Goal: Information Seeking & Learning: Learn about a topic

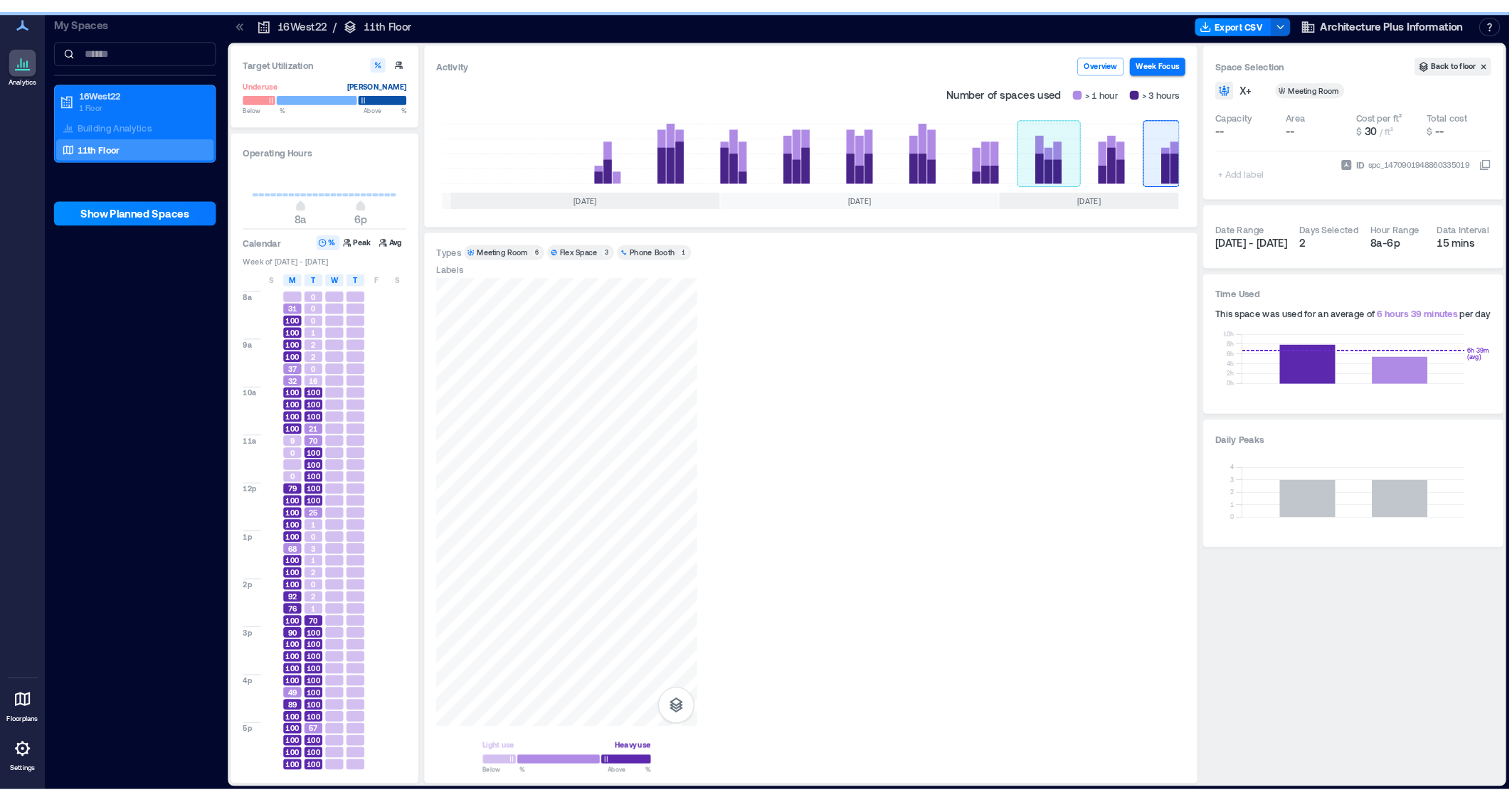
scroll to position [0, 66]
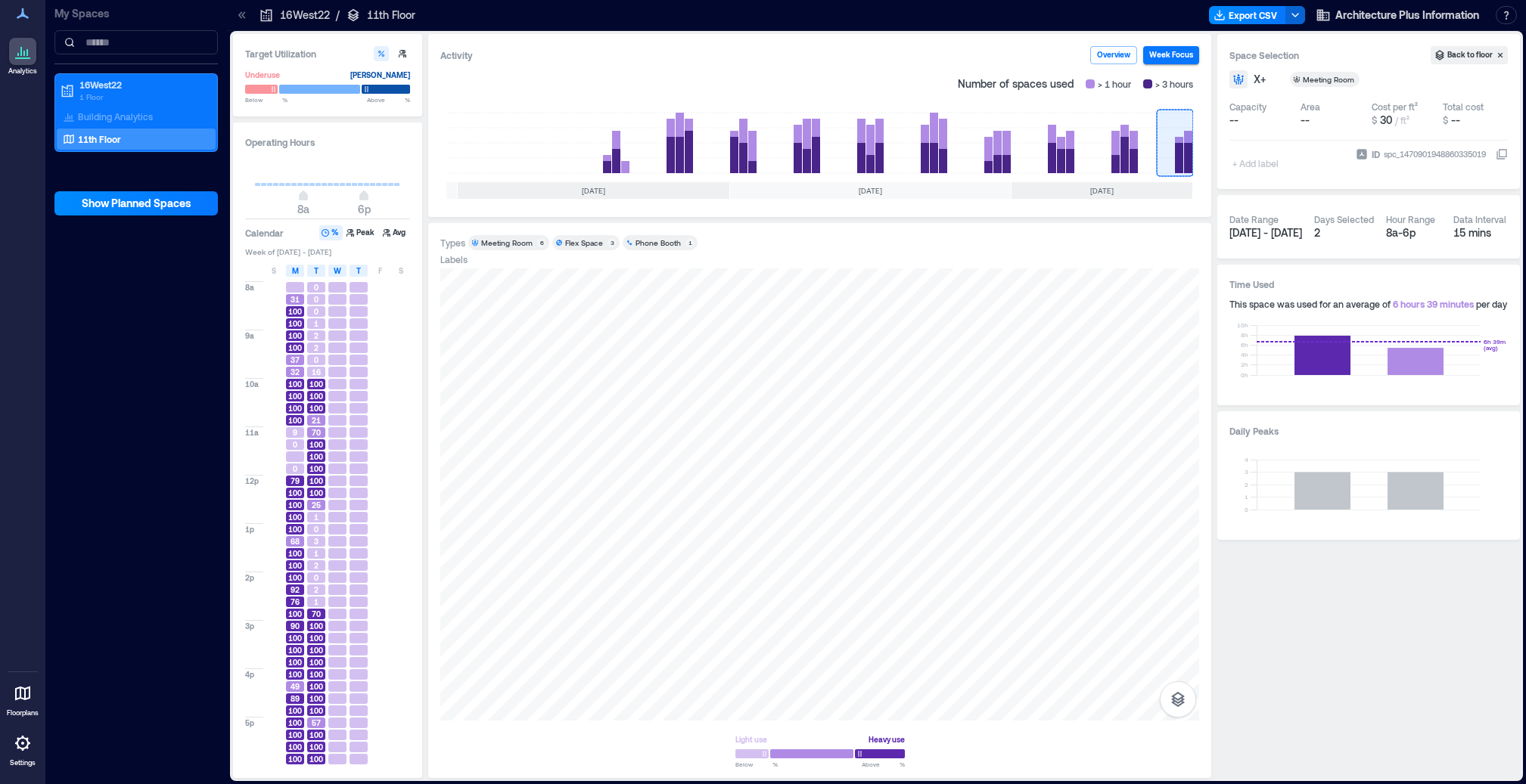
click at [336, 239] on button "%" at bounding box center [331, 233] width 24 height 15
click at [250, 237] on h3 "Calendar" at bounding box center [264, 233] width 38 height 15
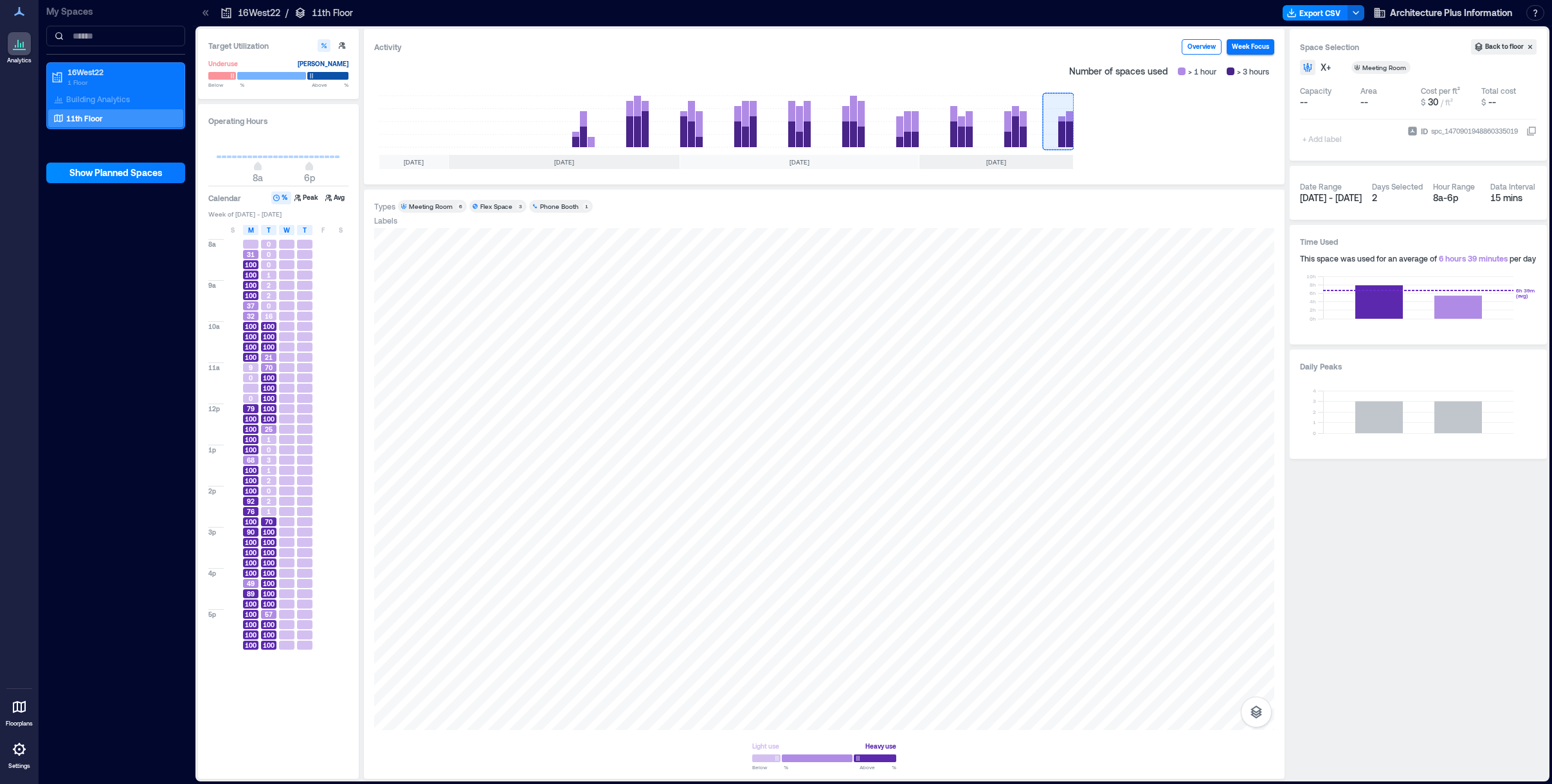
click at [776, 46] on button "Overview" at bounding box center [1201, 46] width 40 height 15
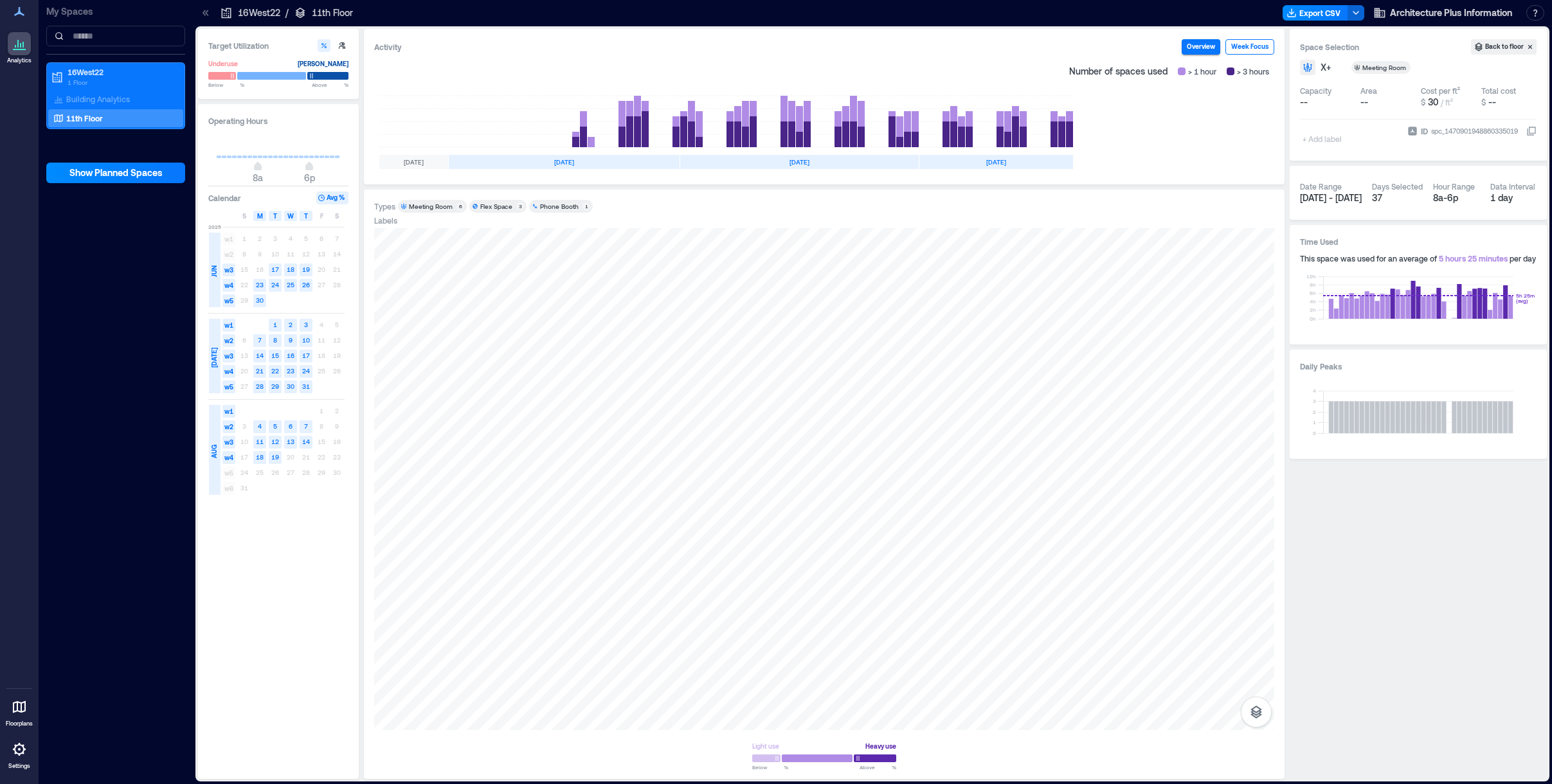
click at [776, 49] on button "Week Focus" at bounding box center [1250, 46] width 49 height 15
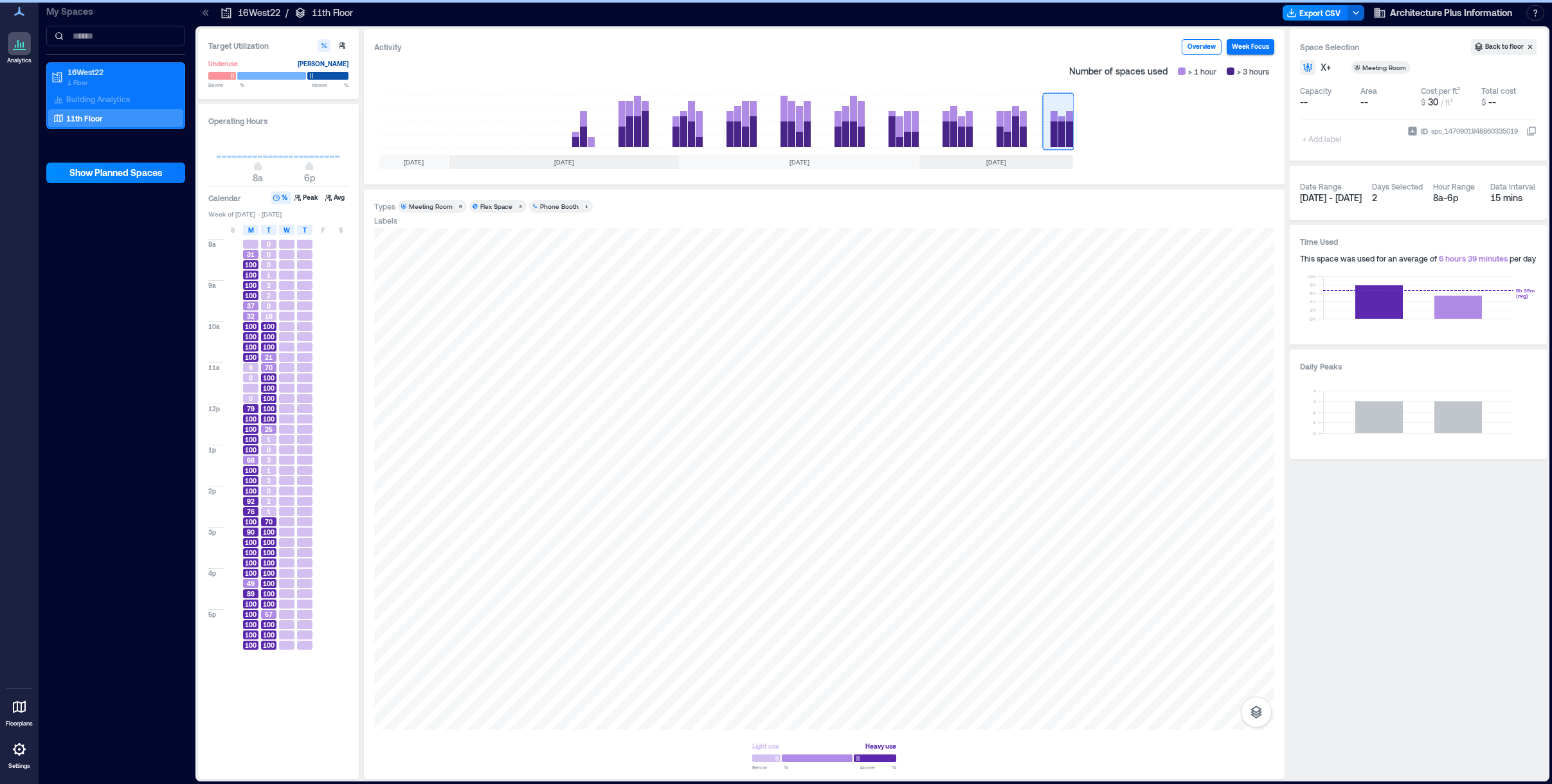
click at [776, 50] on button "Overview" at bounding box center [1201, 46] width 40 height 15
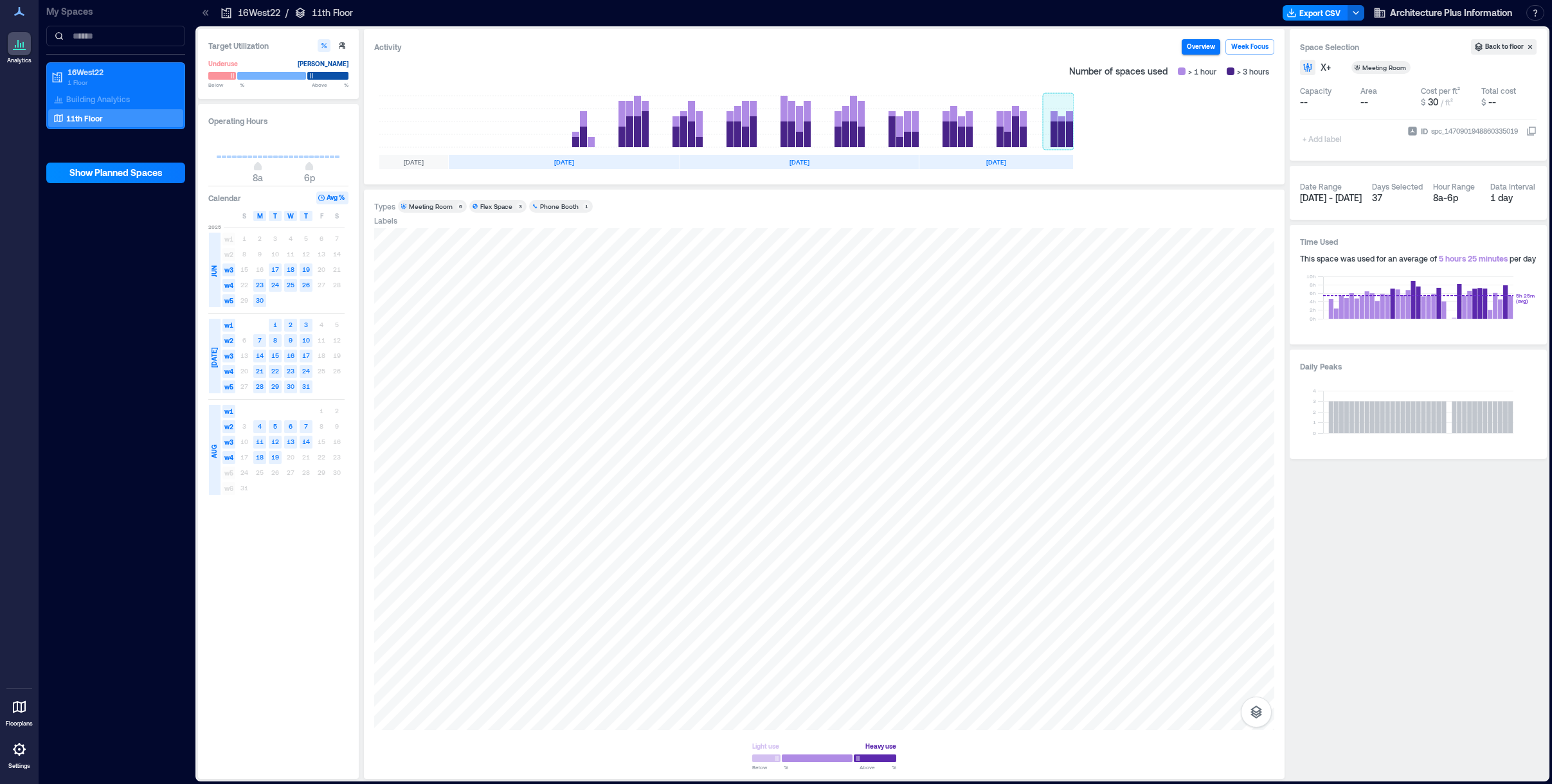
click at [776, 129] on rect at bounding box center [1058, 121] width 31 height 51
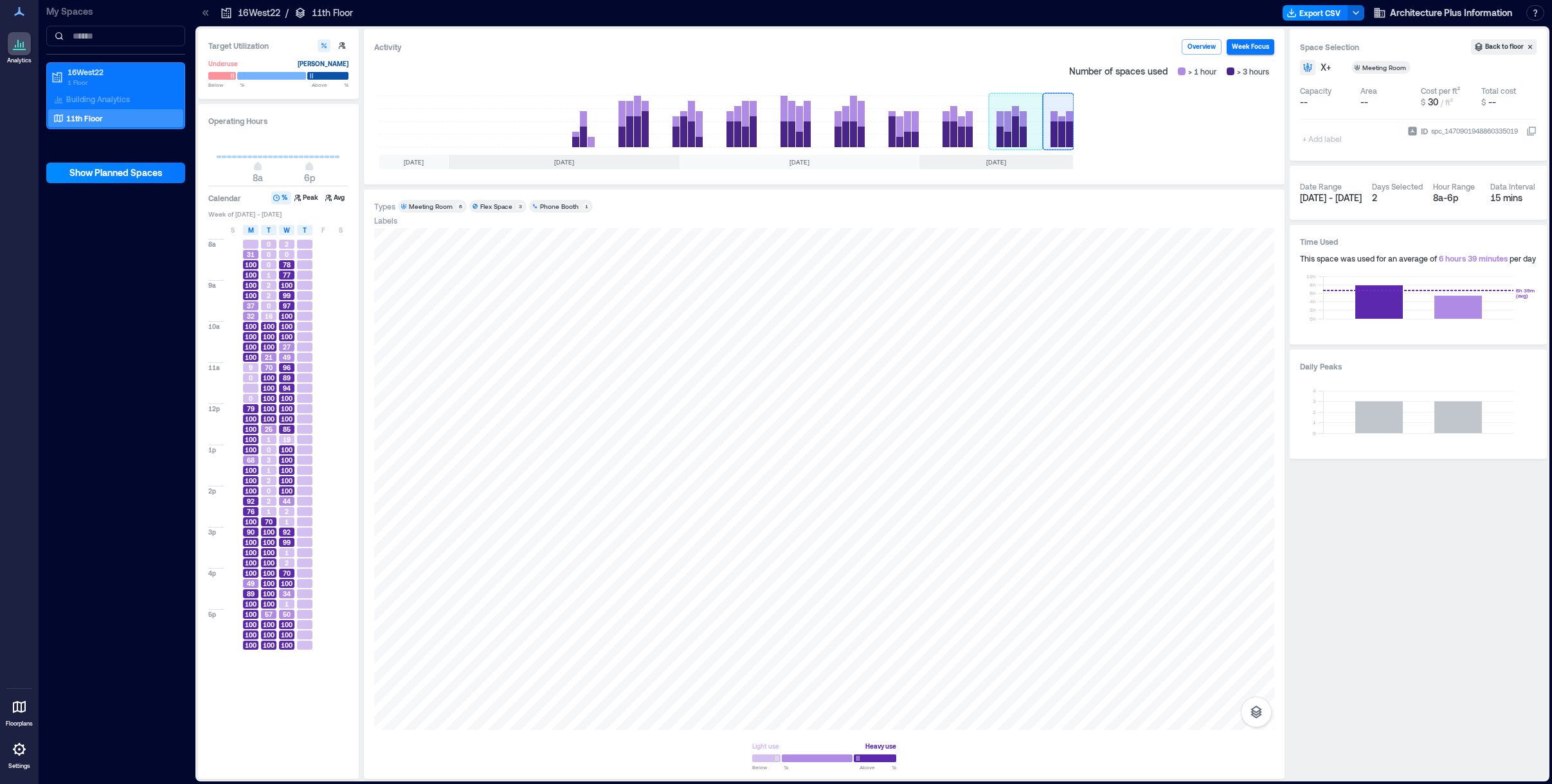
click at [776, 132] on rect at bounding box center [1015, 121] width 54 height 51
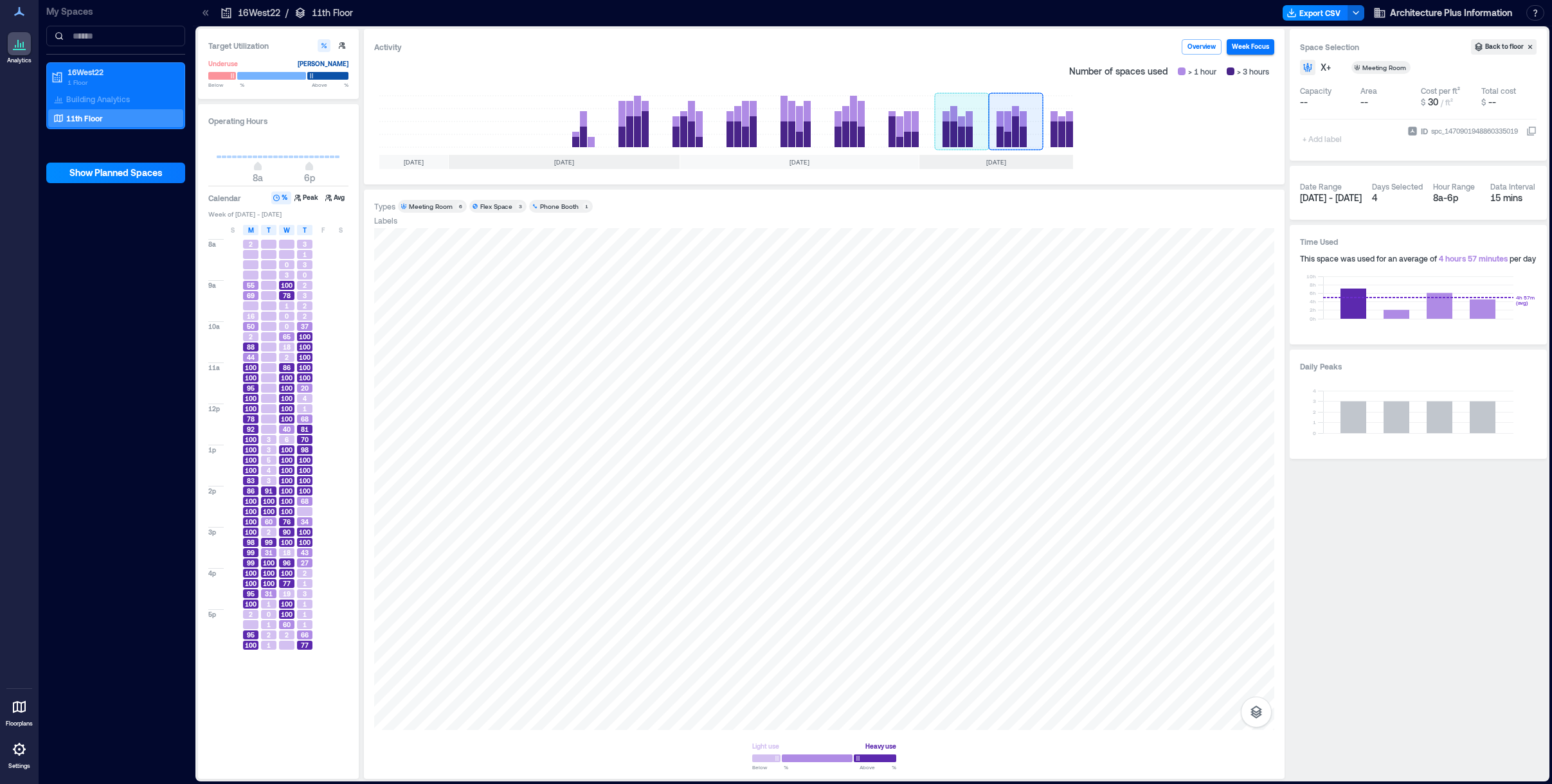
click at [776, 134] on rect at bounding box center [962, 121] width 54 height 51
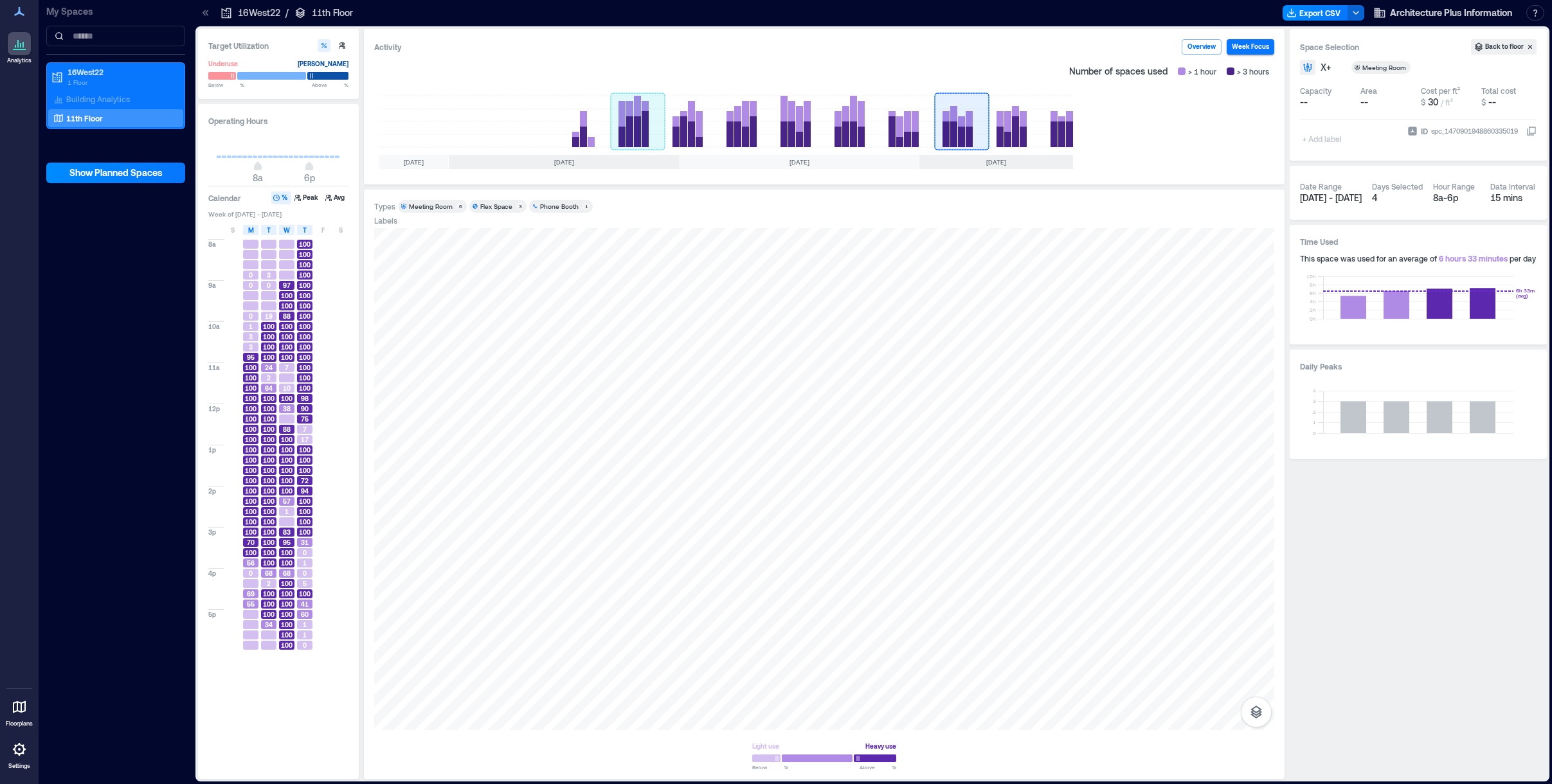
click at [631, 133] on rect at bounding box center [637, 121] width 54 height 51
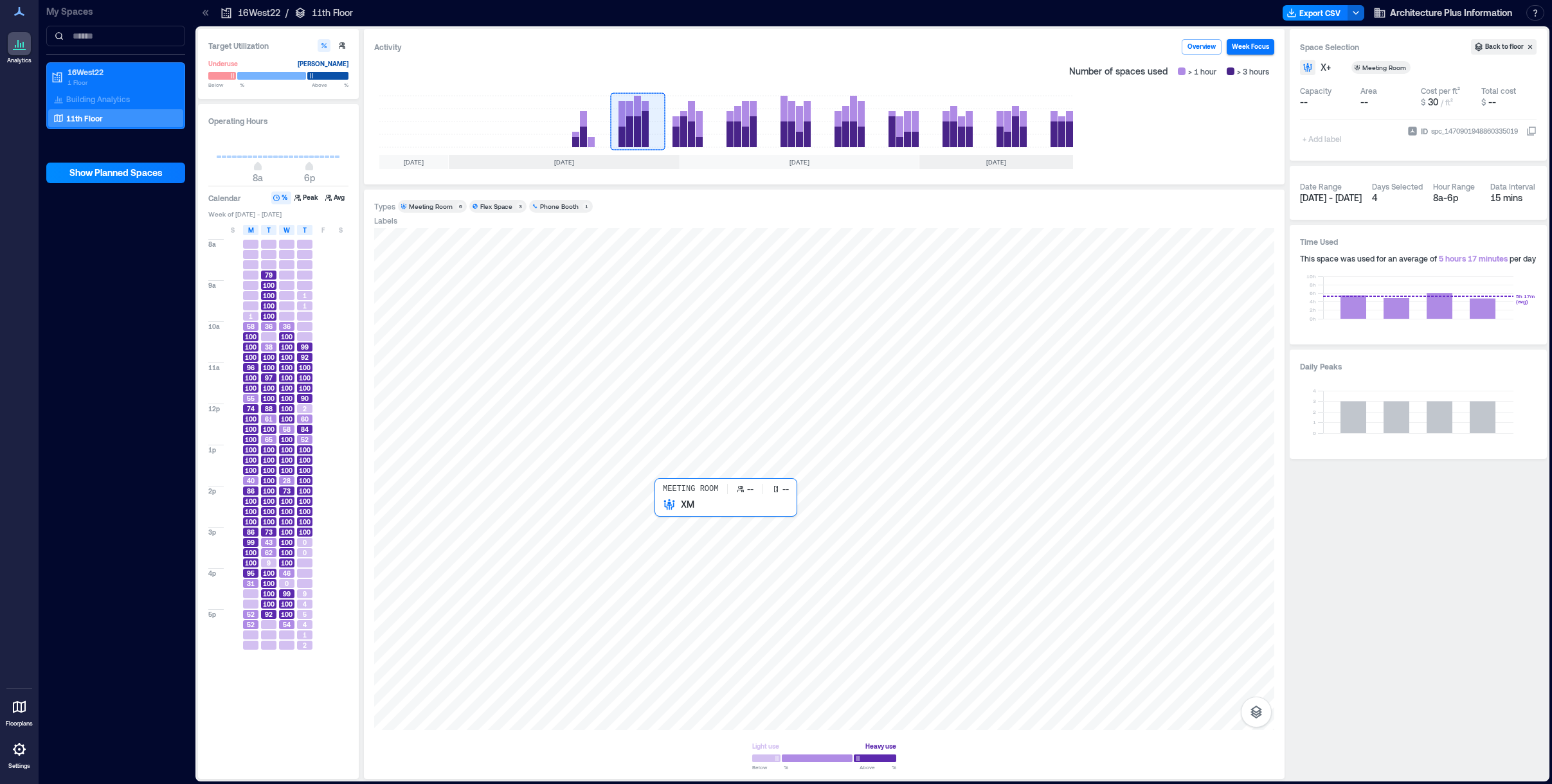
click at [709, 526] on div at bounding box center [824, 479] width 900 height 502
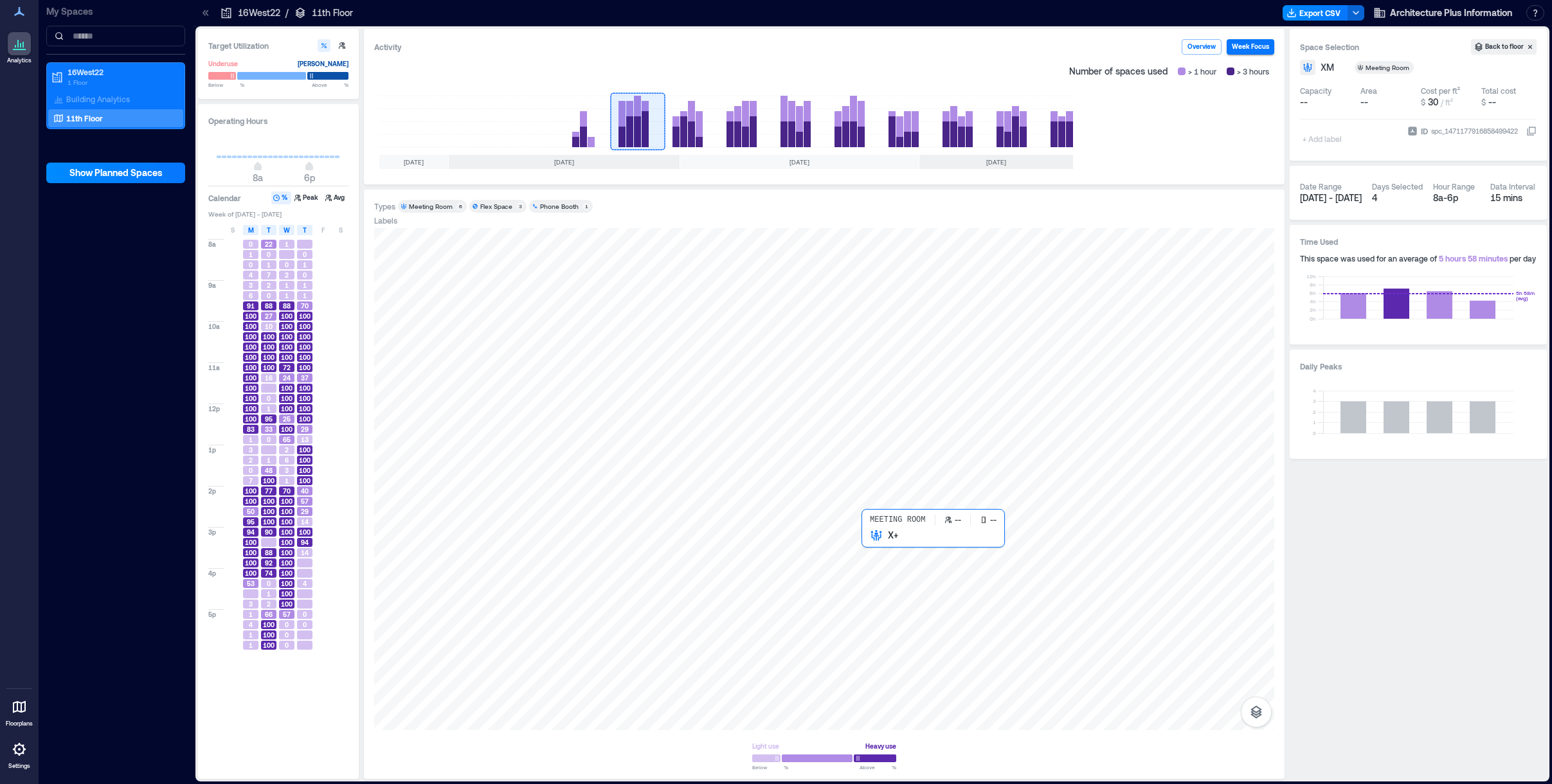
click at [776, 565] on div at bounding box center [824, 479] width 900 height 502
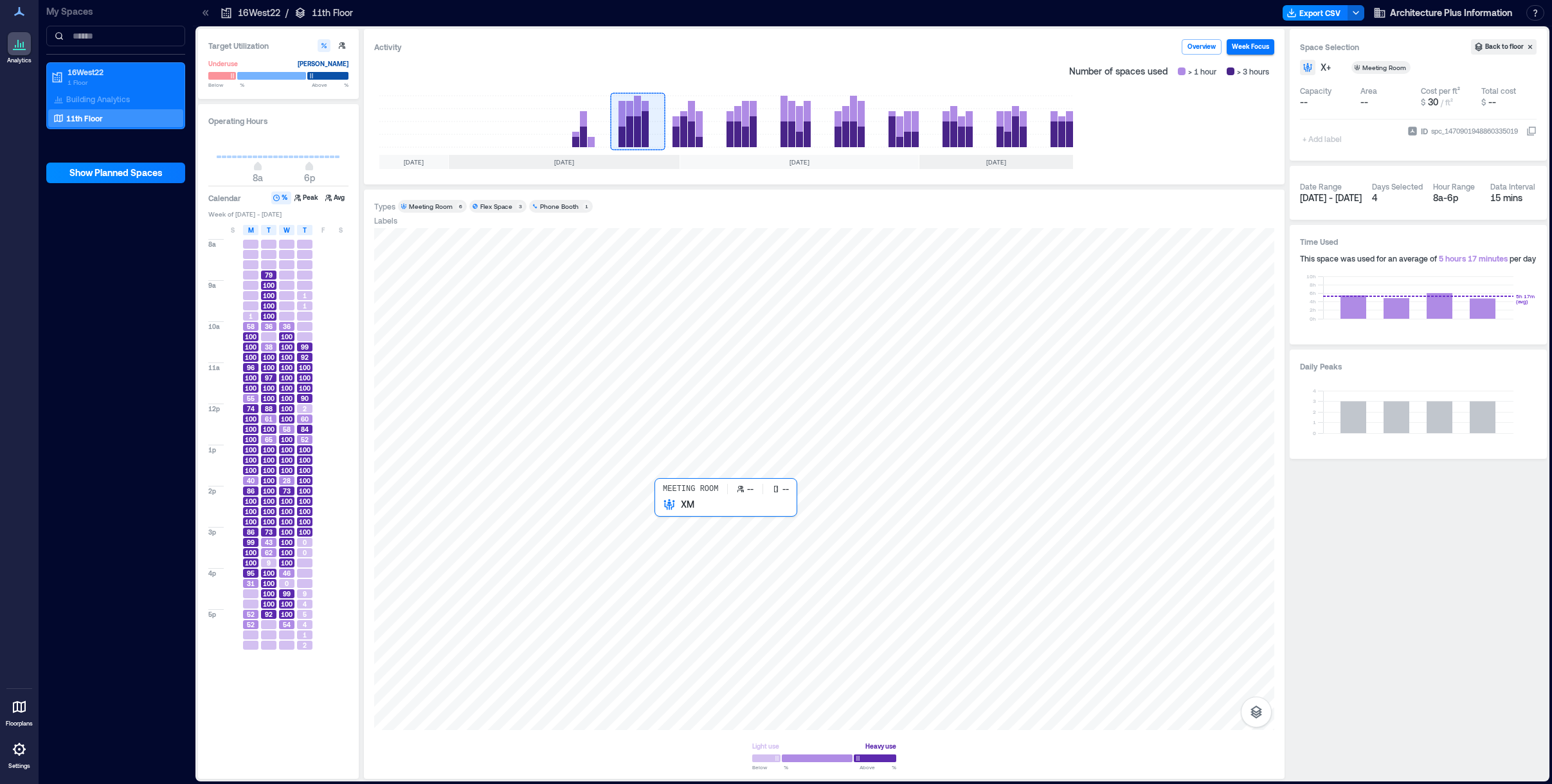
click at [708, 534] on div at bounding box center [824, 479] width 900 height 502
click at [776, 122] on rect at bounding box center [800, 121] width 54 height 51
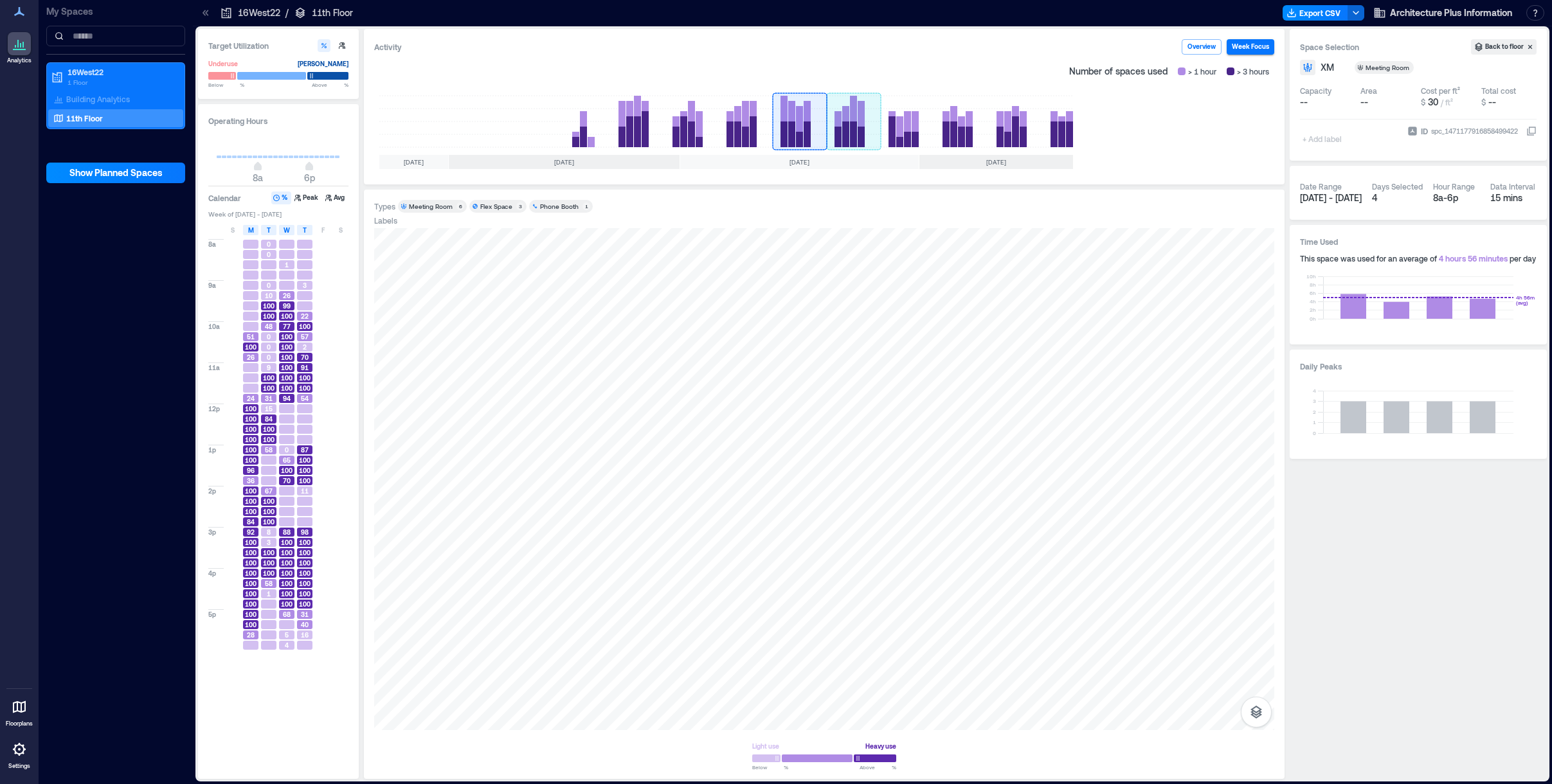
click at [776, 122] on rect at bounding box center [854, 121] width 54 height 51
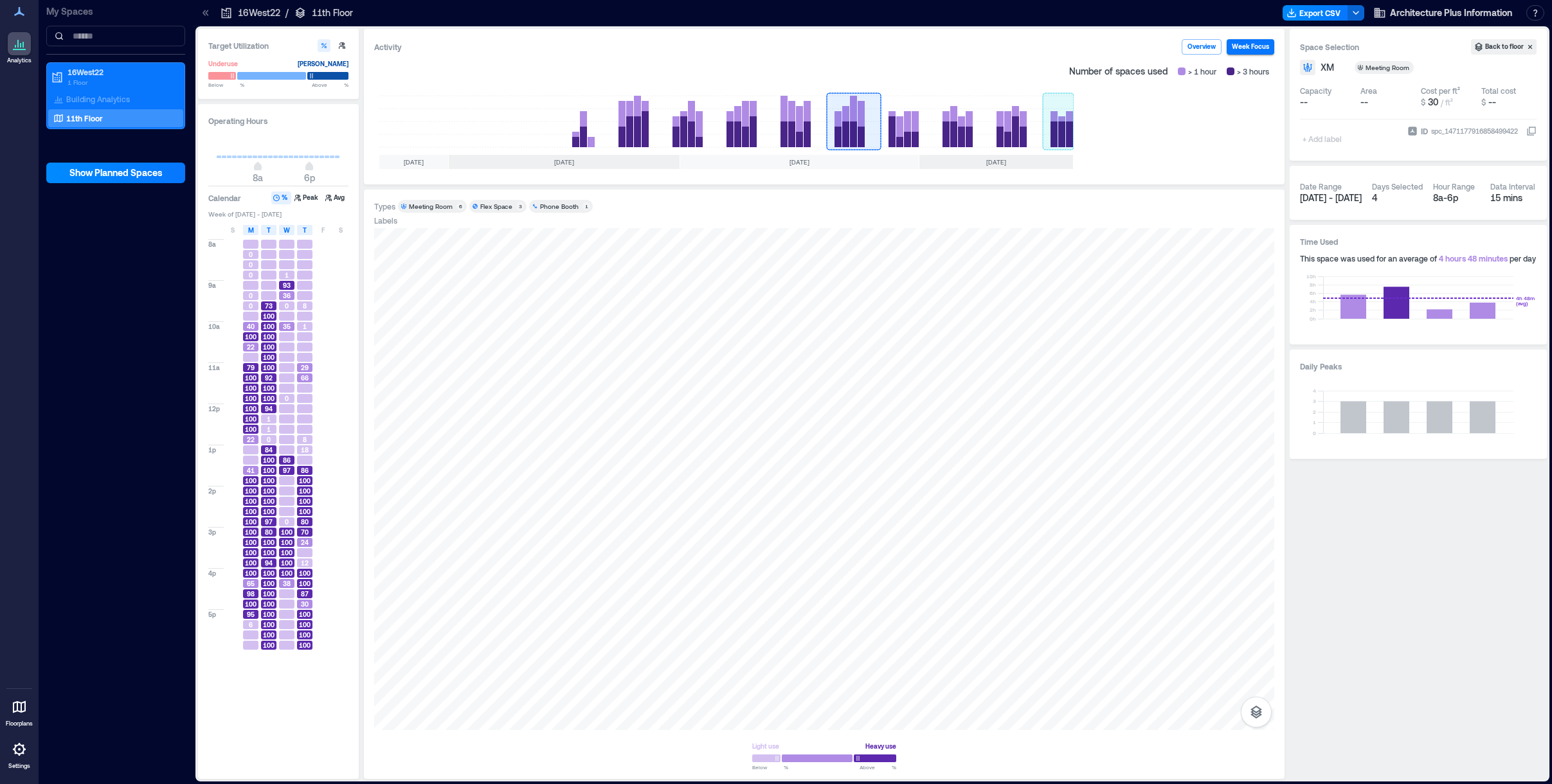
click at [776, 123] on rect at bounding box center [1058, 121] width 31 height 51
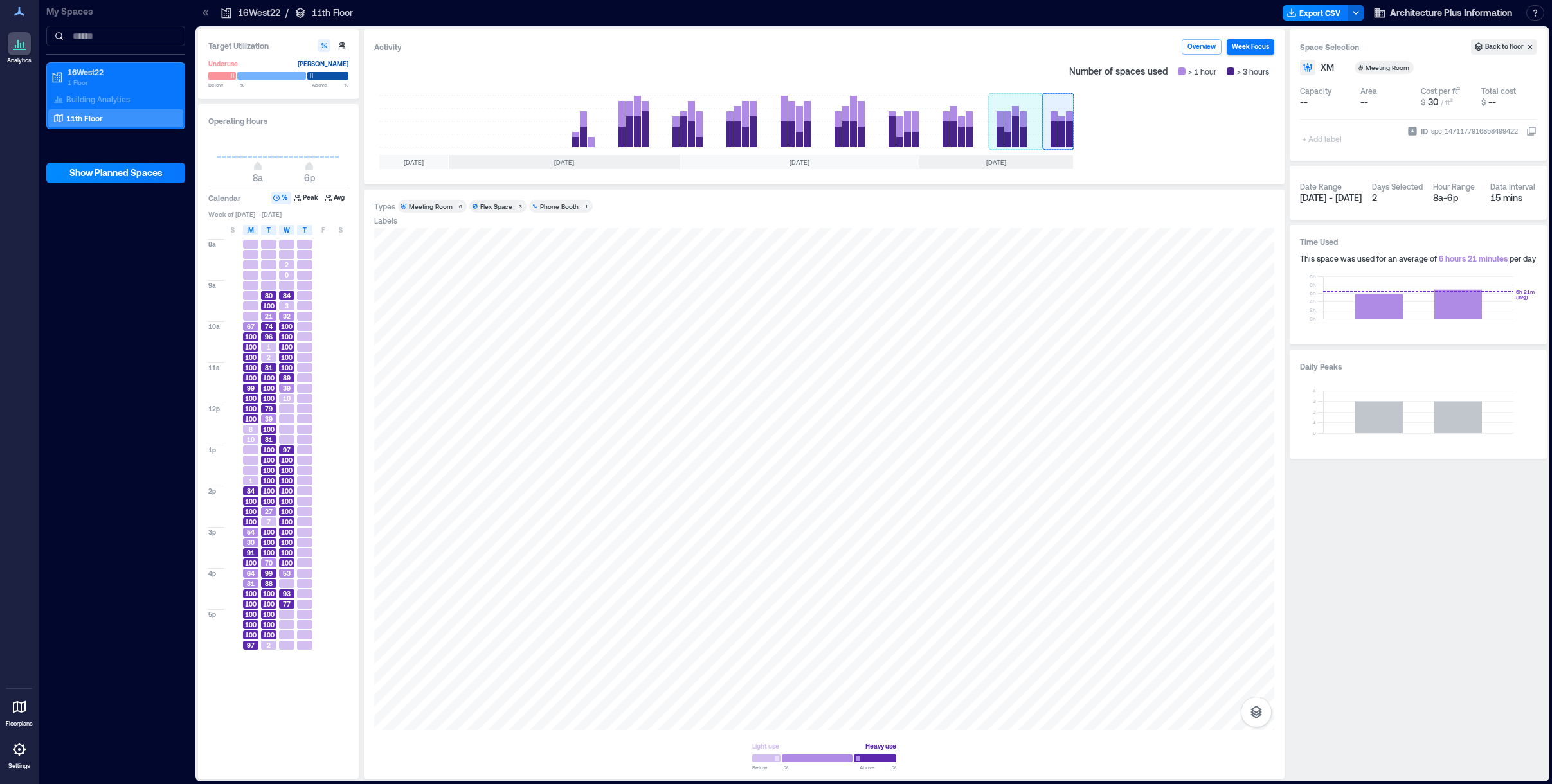
click at [776, 125] on rect at bounding box center [1015, 121] width 54 height 51
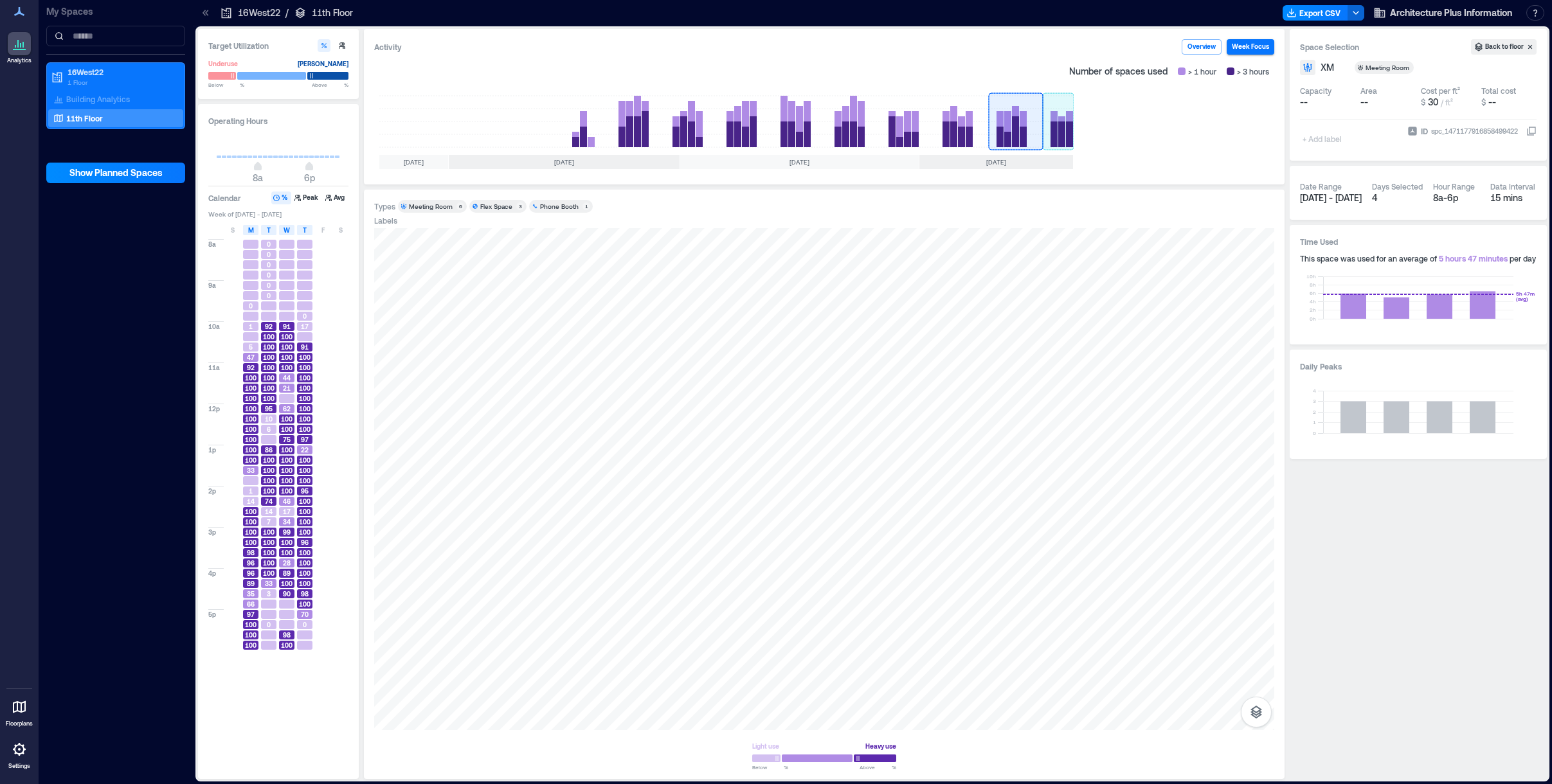
click at [776, 126] on rect at bounding box center [1058, 121] width 31 height 51
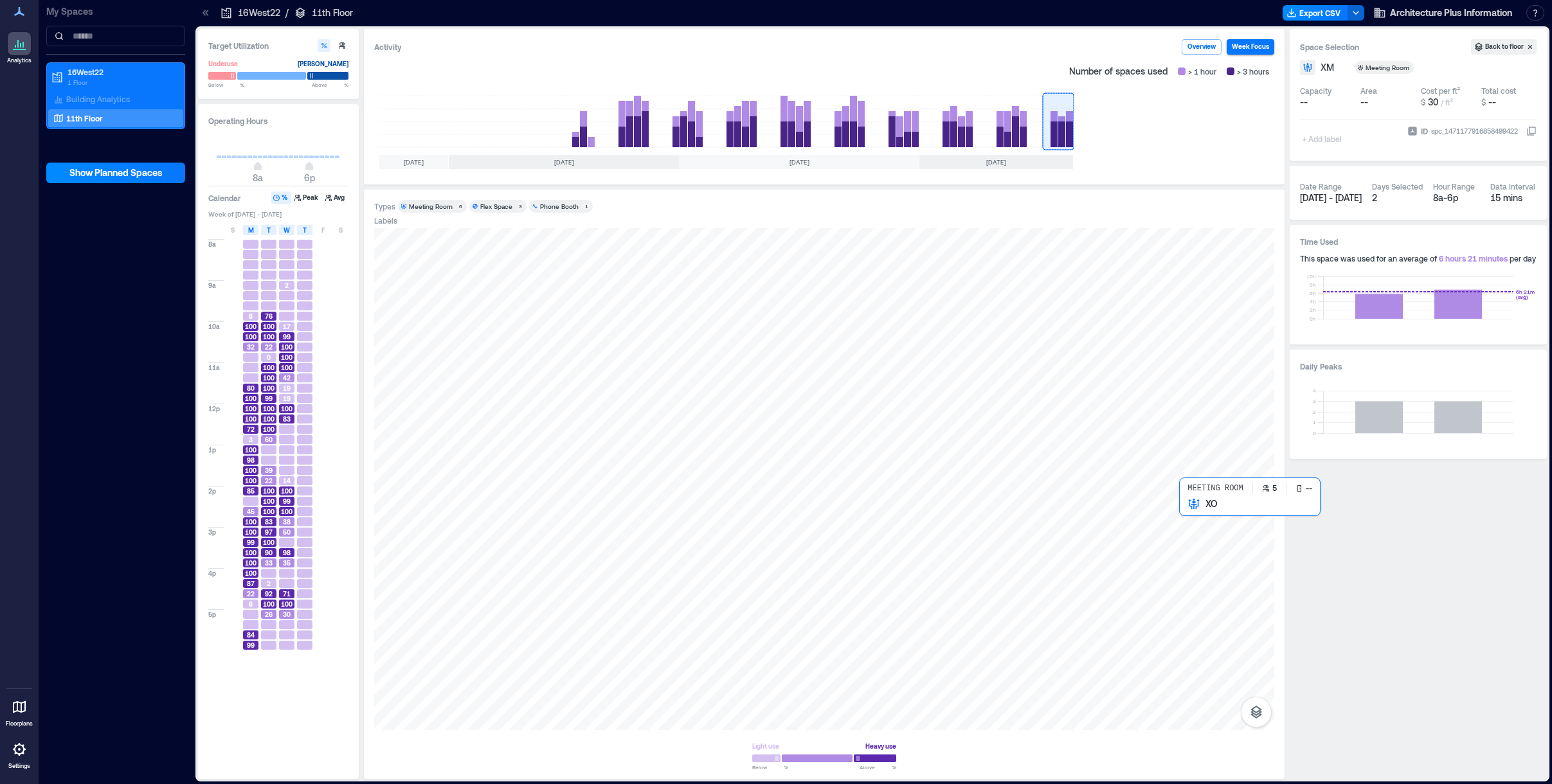
click at [776, 527] on div at bounding box center [824, 479] width 900 height 502
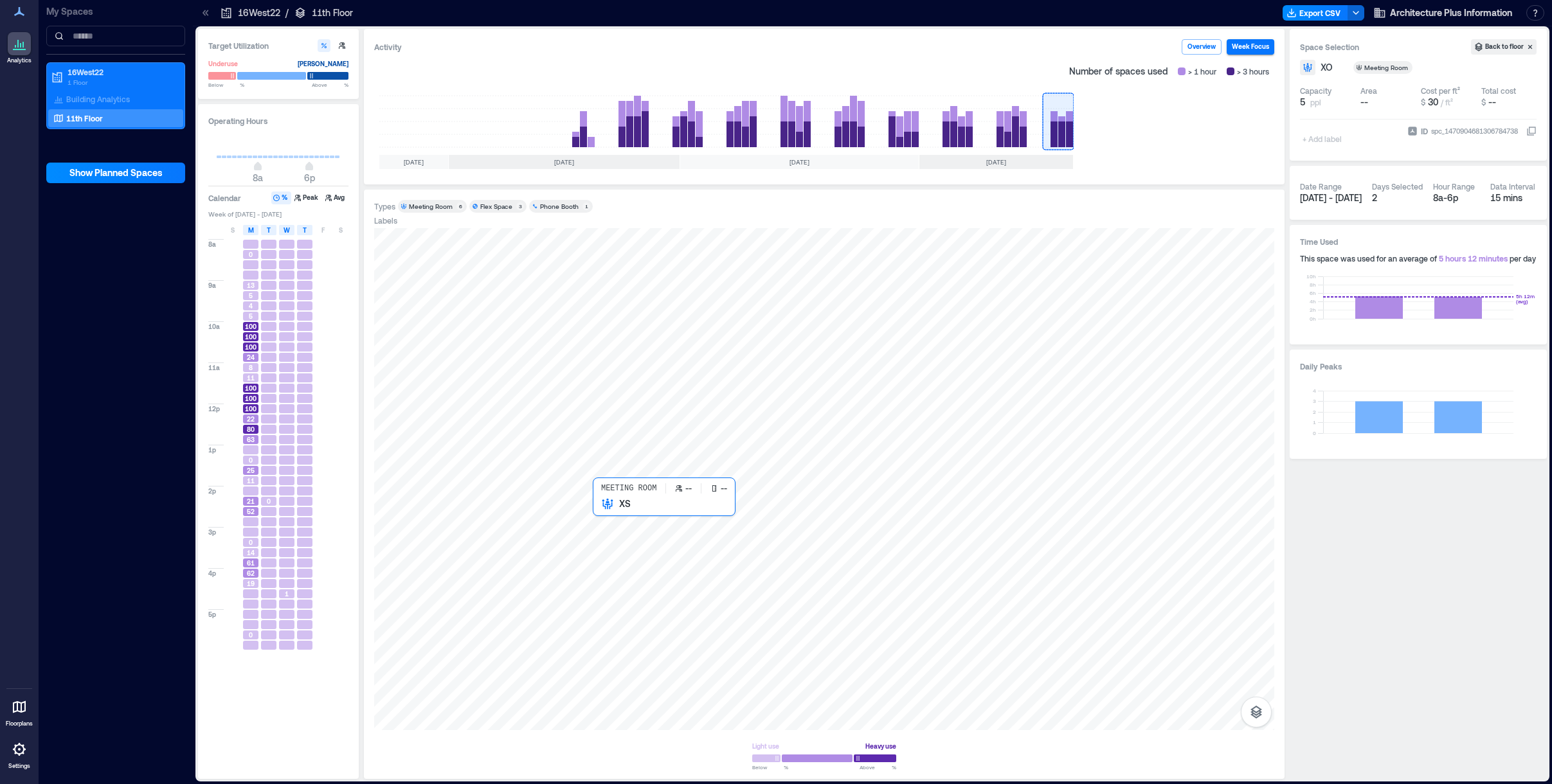
click at [608, 524] on div at bounding box center [824, 479] width 900 height 502
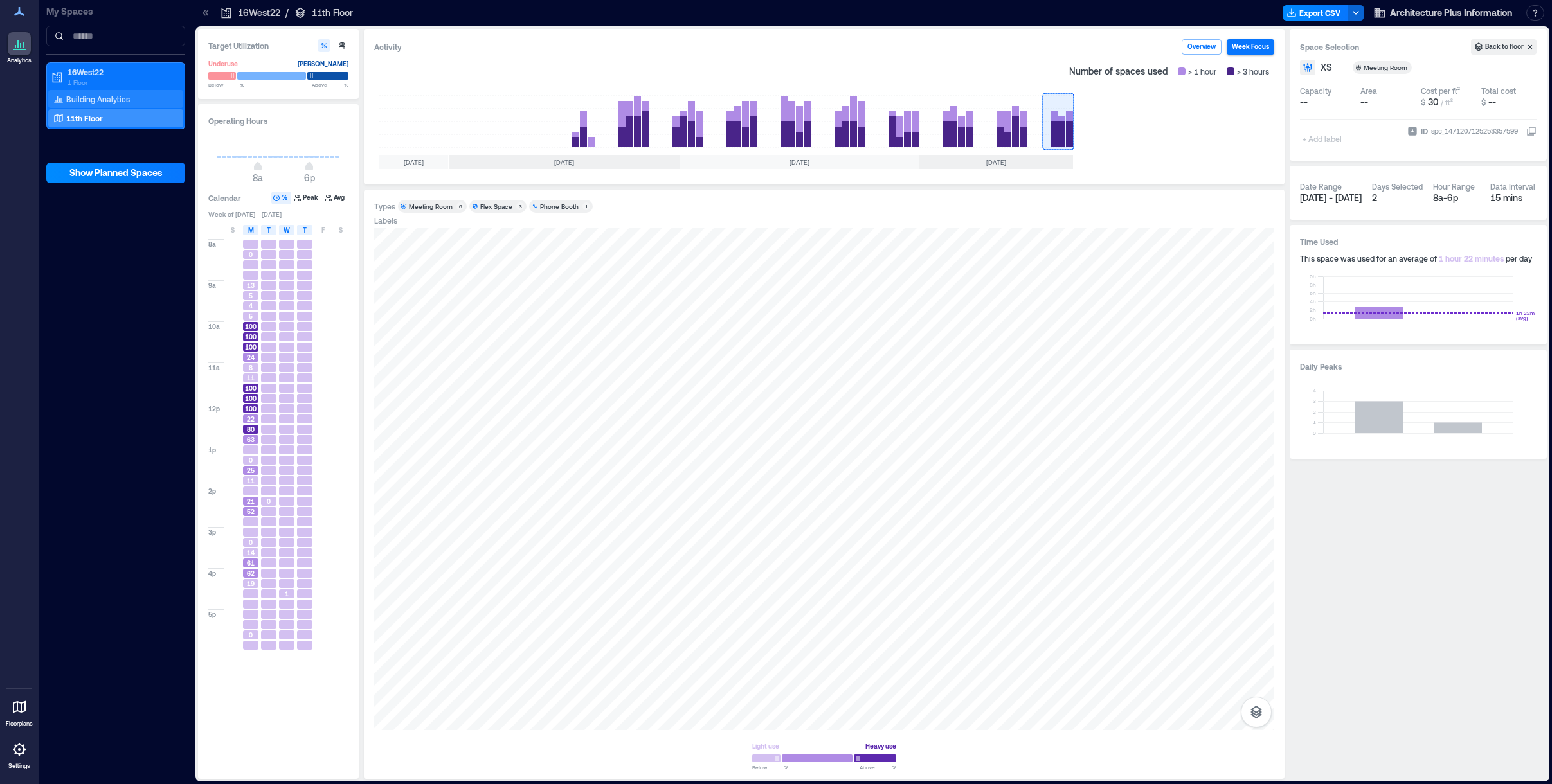
click at [85, 103] on p "Building Analytics" at bounding box center [98, 99] width 64 height 10
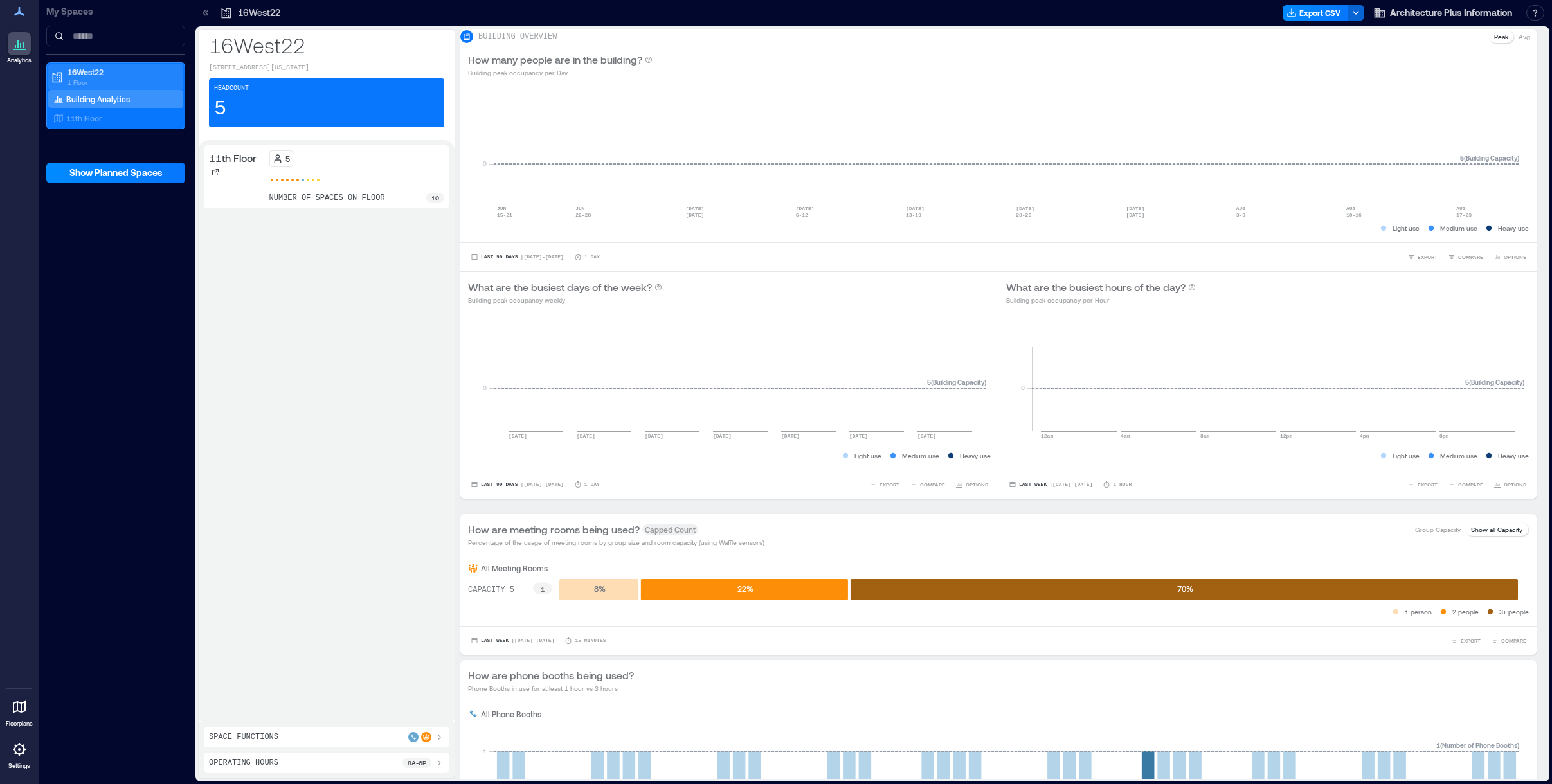
click at [85, 82] on p "1 Floor" at bounding box center [121, 82] width 108 height 10
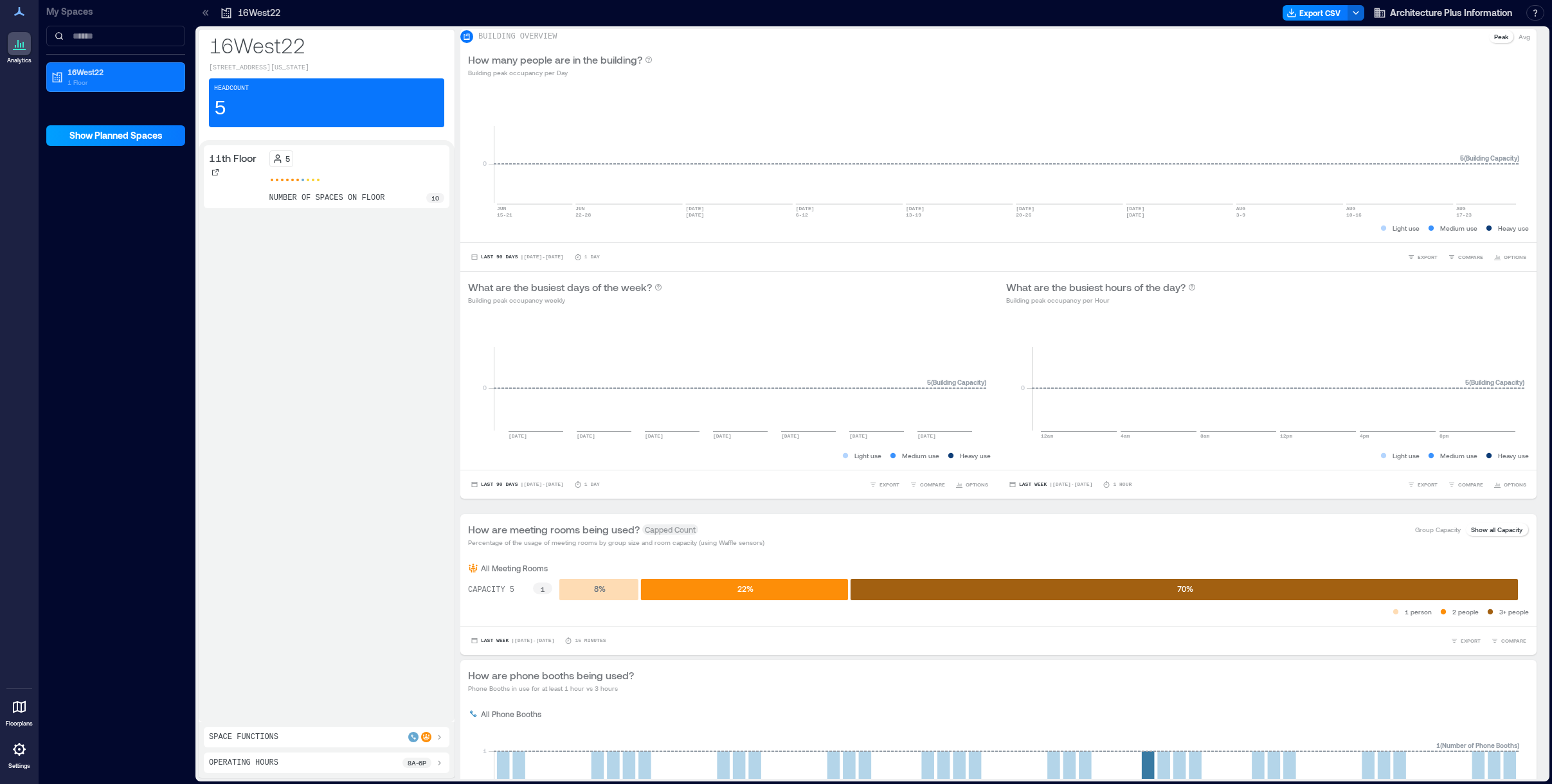
click at [102, 142] on button "Show Planned Spaces" at bounding box center [116, 135] width 139 height 20
click at [97, 135] on span "Hide Planned Spaces" at bounding box center [116, 136] width 89 height 13
click at [103, 73] on p "16West22" at bounding box center [121, 72] width 108 height 10
click at [98, 116] on p "11th Floor" at bounding box center [84, 118] width 35 height 10
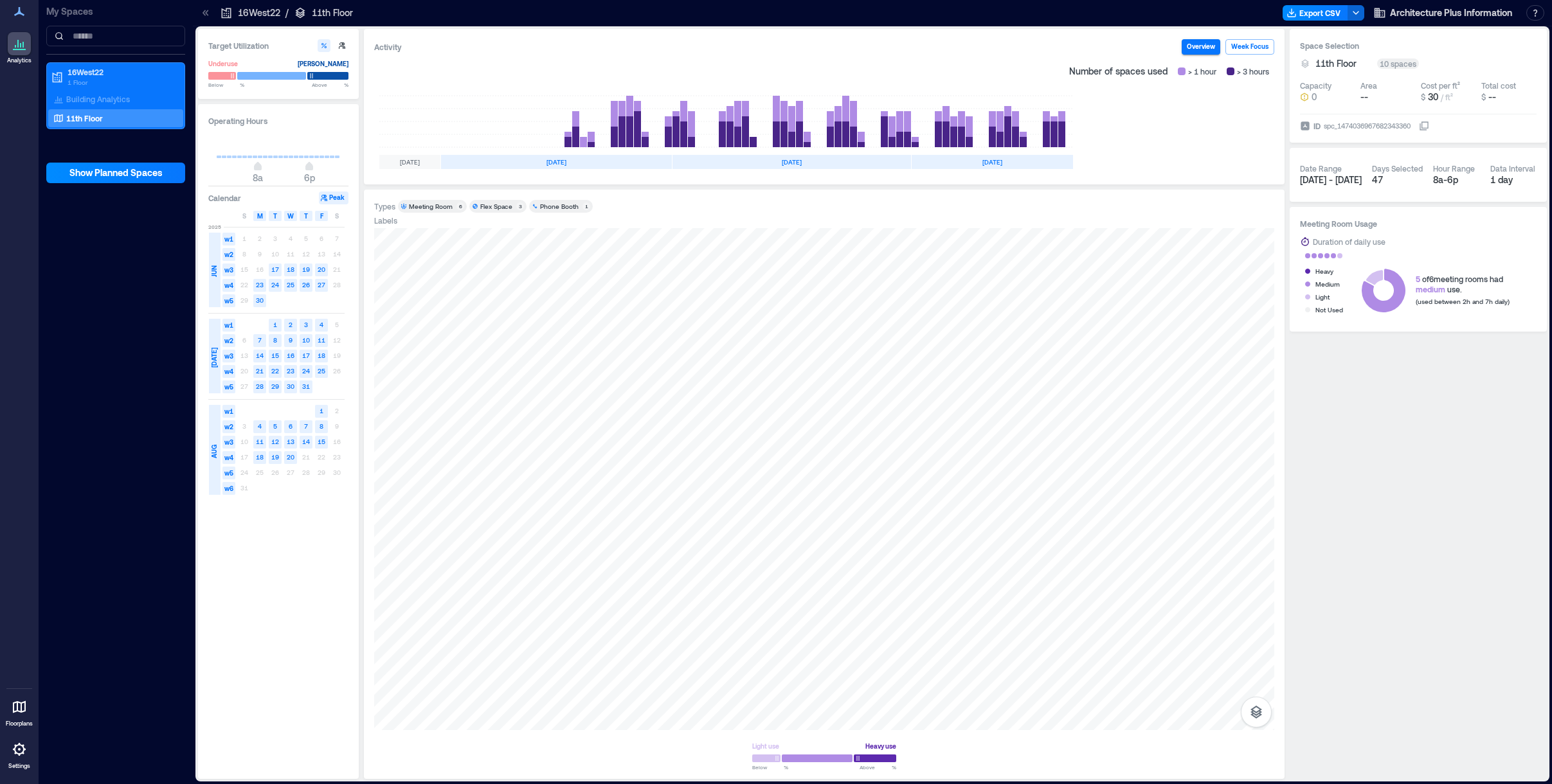
click at [317, 11] on p "11th Floor" at bounding box center [332, 13] width 41 height 13
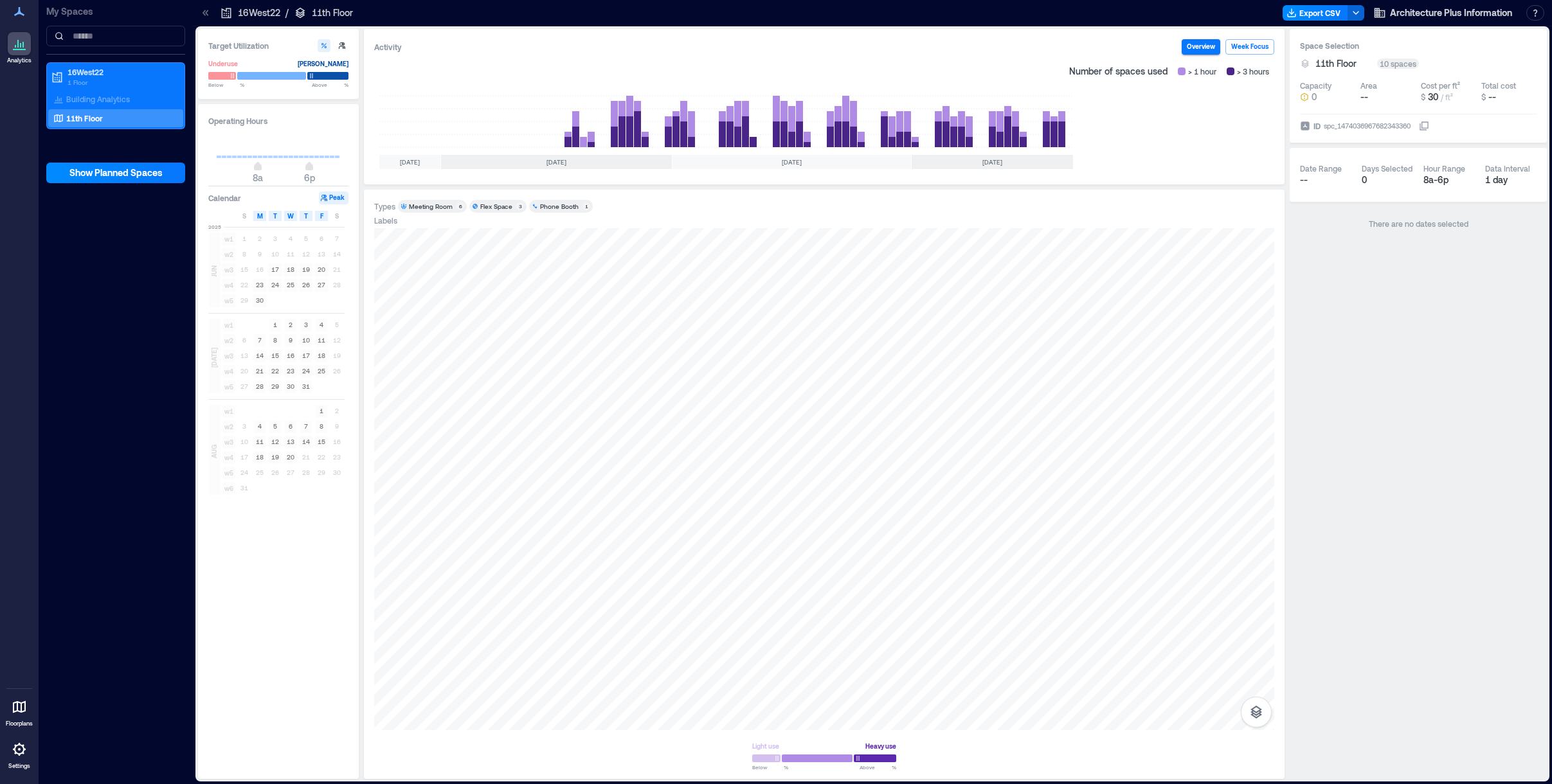
click at [20, 569] on icon at bounding box center [20, 707] width 13 height 12
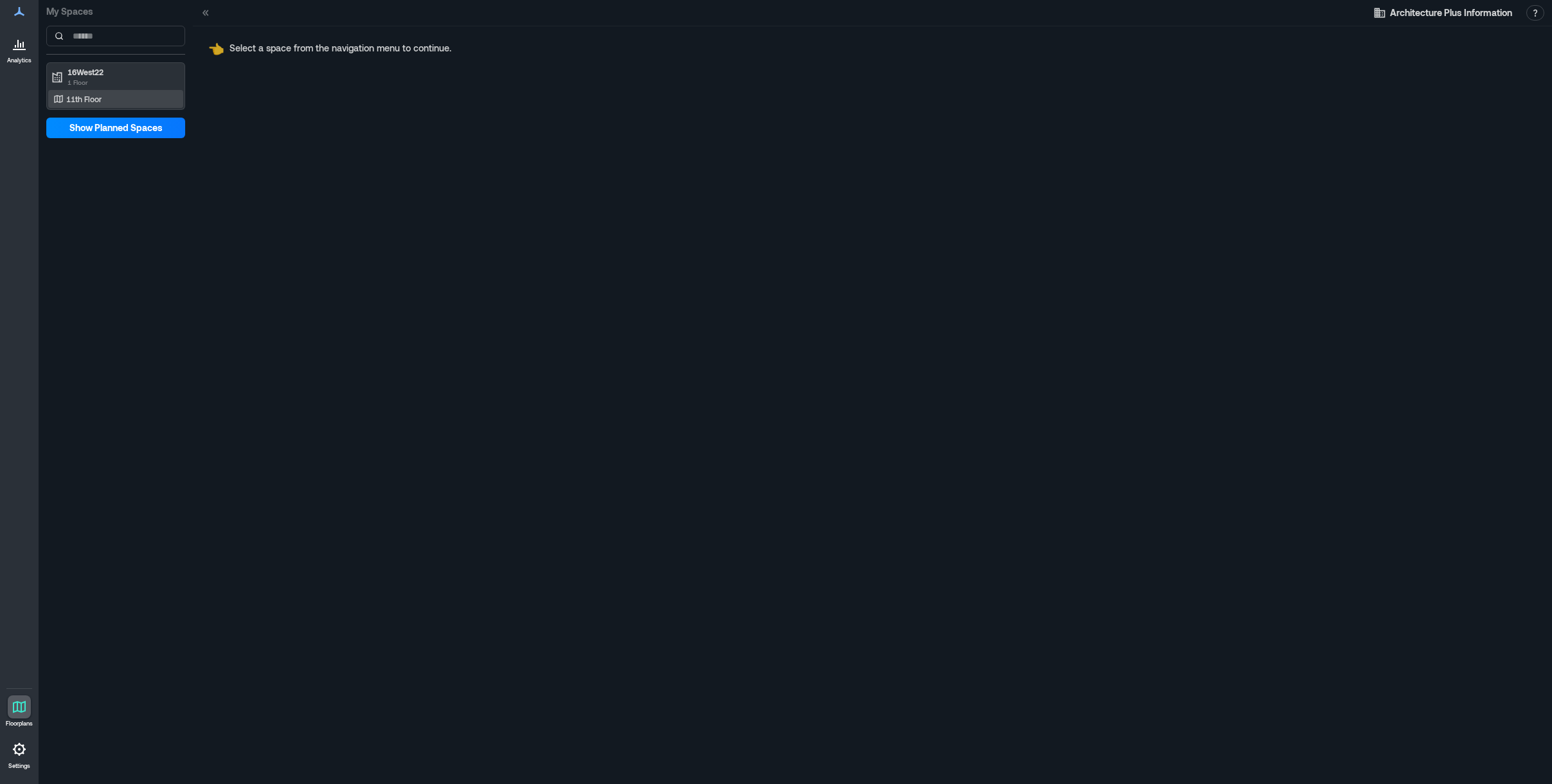
click at [99, 98] on p "11th Floor" at bounding box center [84, 99] width 35 height 10
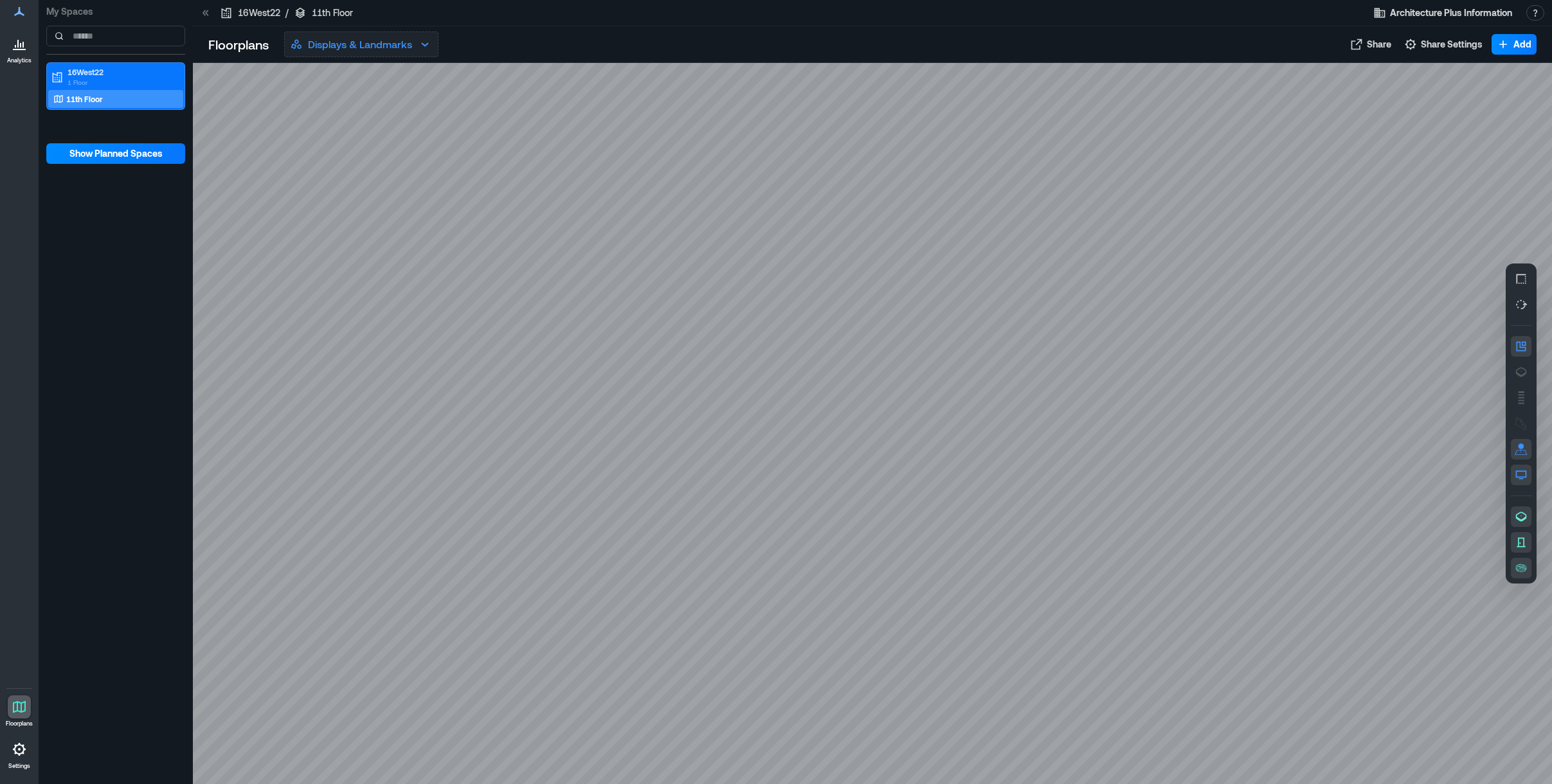
click at [390, 39] on p "Displays & Landmarks" at bounding box center [360, 44] width 104 height 15
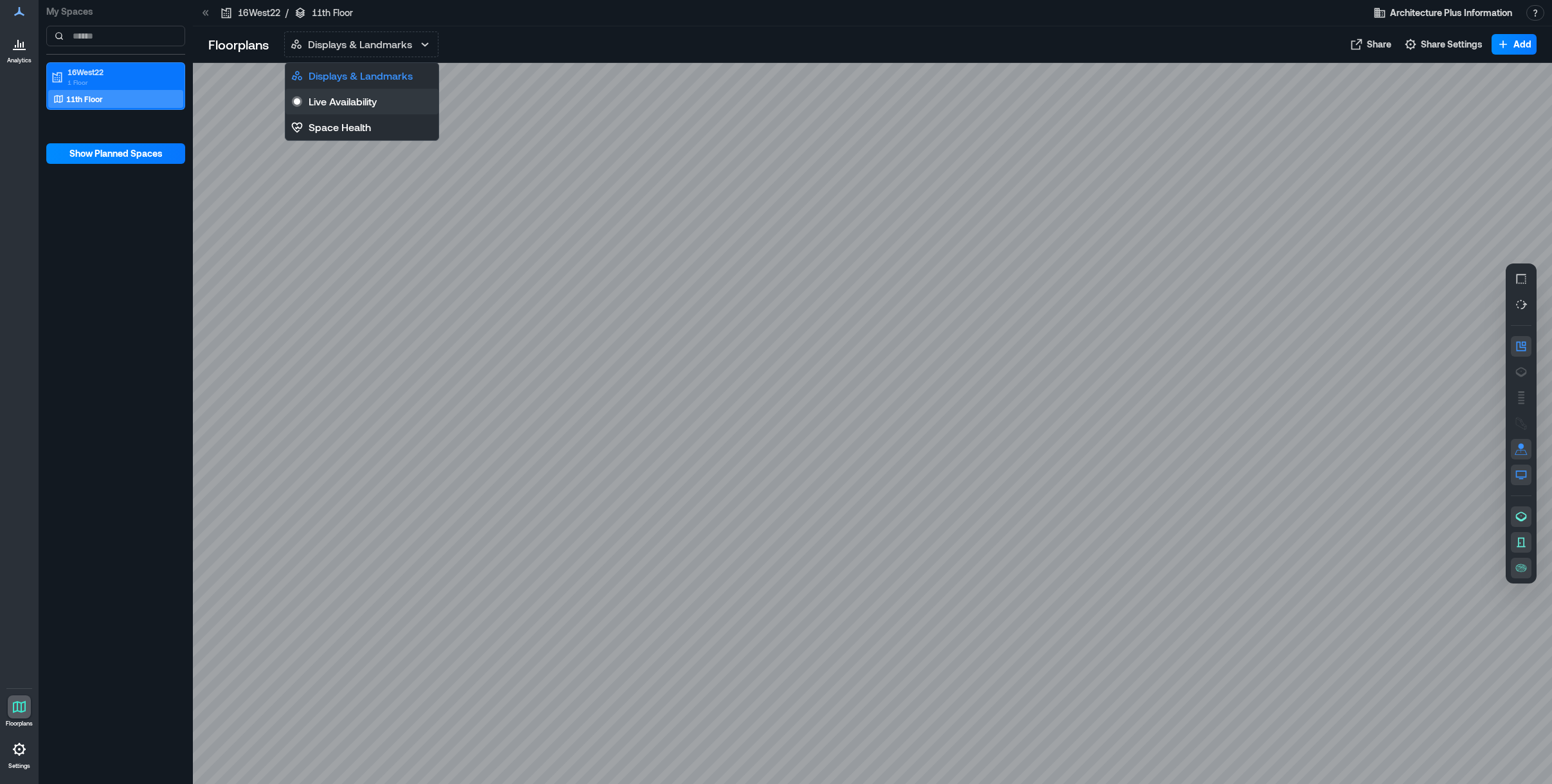
click at [382, 106] on button "Live Availability" at bounding box center [361, 102] width 153 height 26
